Goal: Navigation & Orientation: Find specific page/section

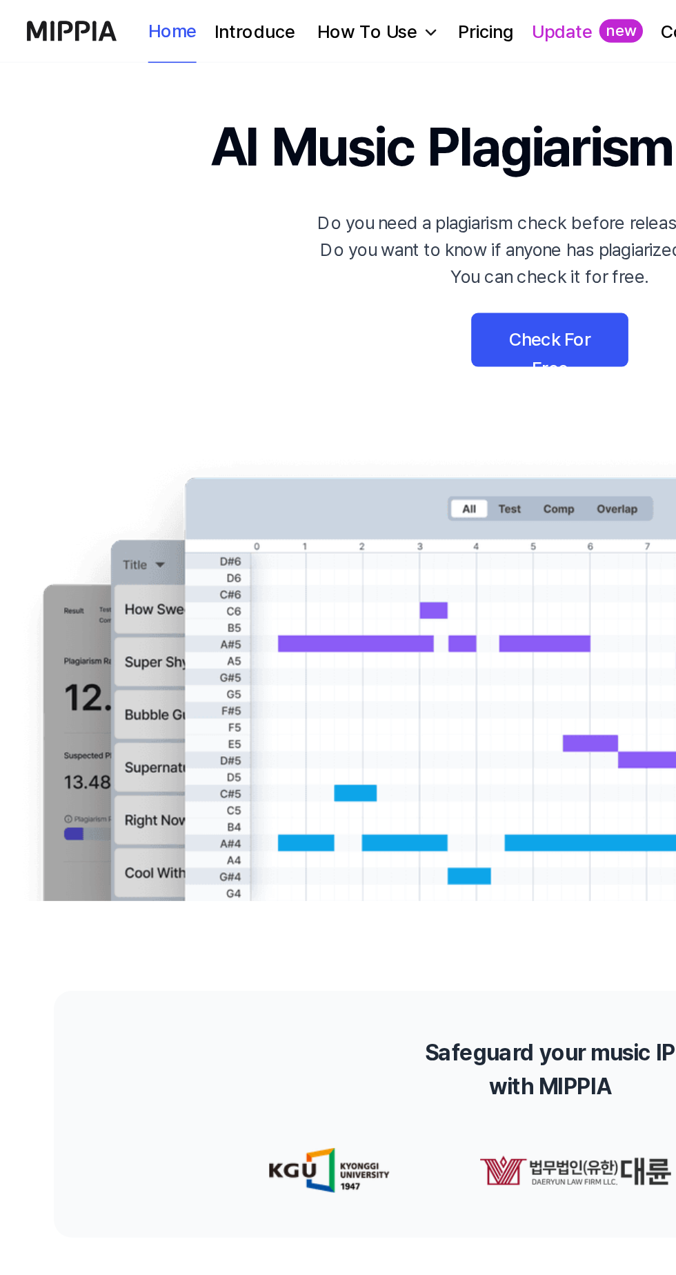
scroll to position [26, 0]
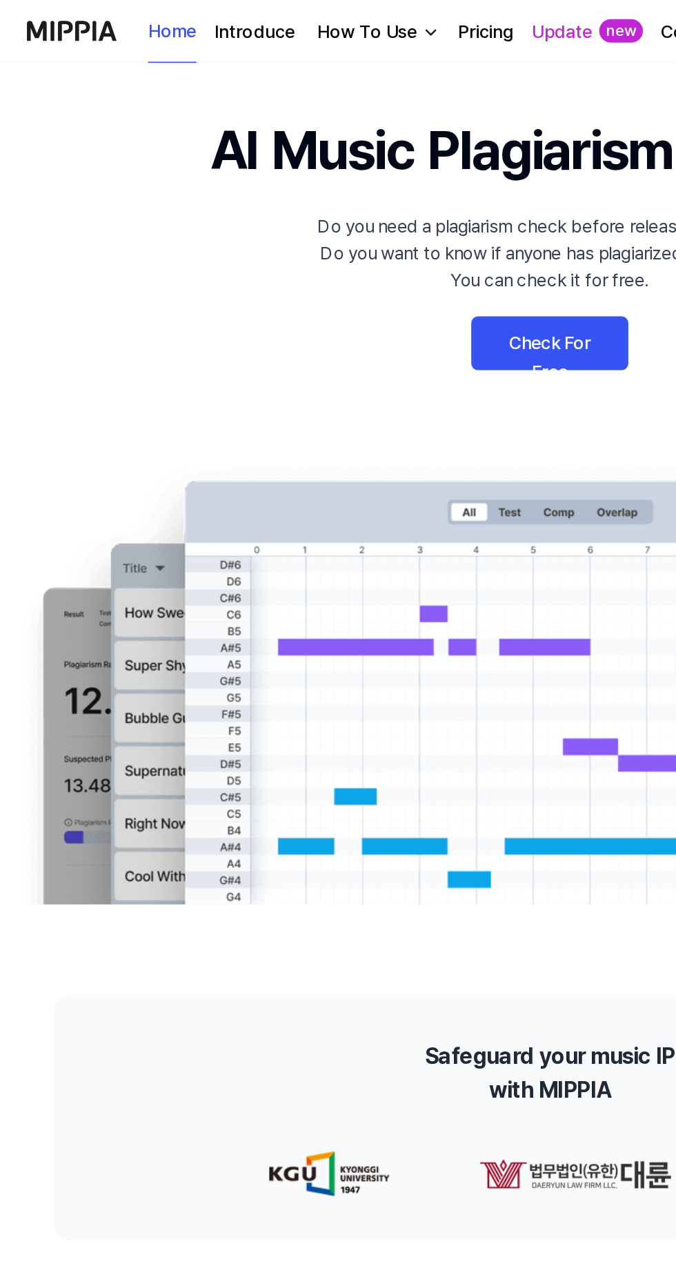
click at [113, 17] on link "Home" at bounding box center [106, 20] width 30 height 38
click at [262, 19] on img "button" at bounding box center [264, 19] width 11 height 11
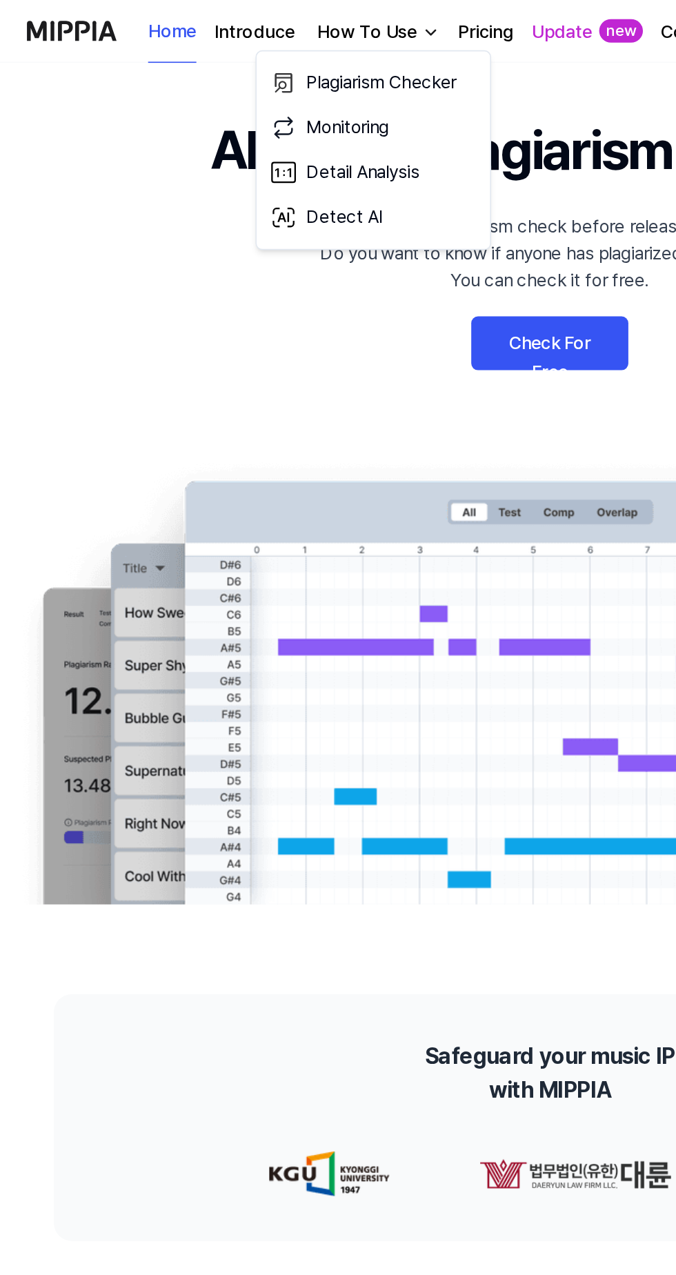
click at [131, 478] on img at bounding box center [338, 419] width 676 height 273
